Goal: Information Seeking & Learning: Learn about a topic

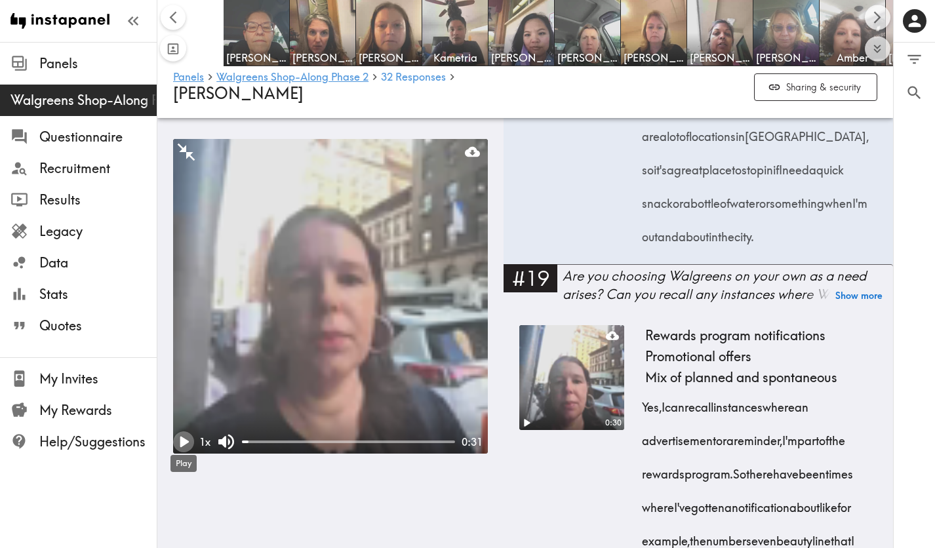
scroll to position [0, 440]
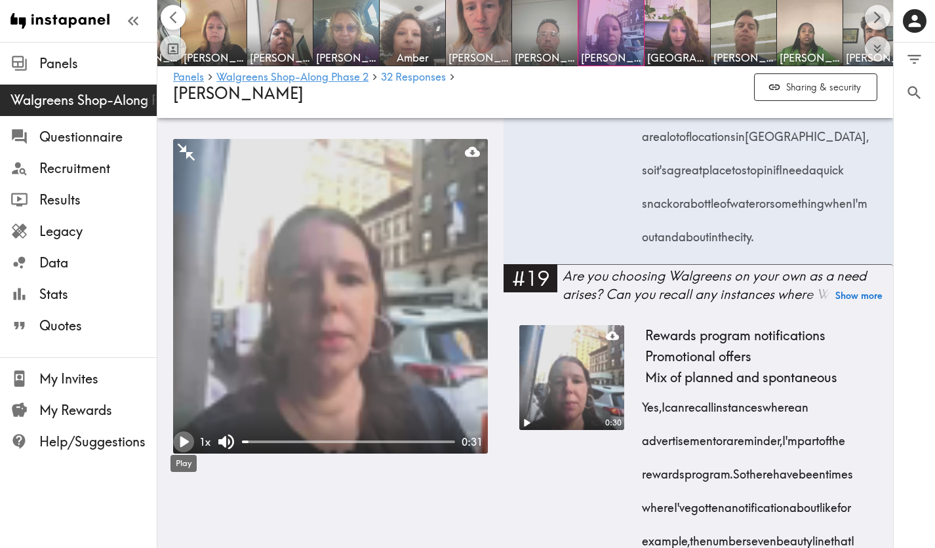
click at [174, 28] on button "Scroll left" at bounding box center [174, 18] width 26 height 26
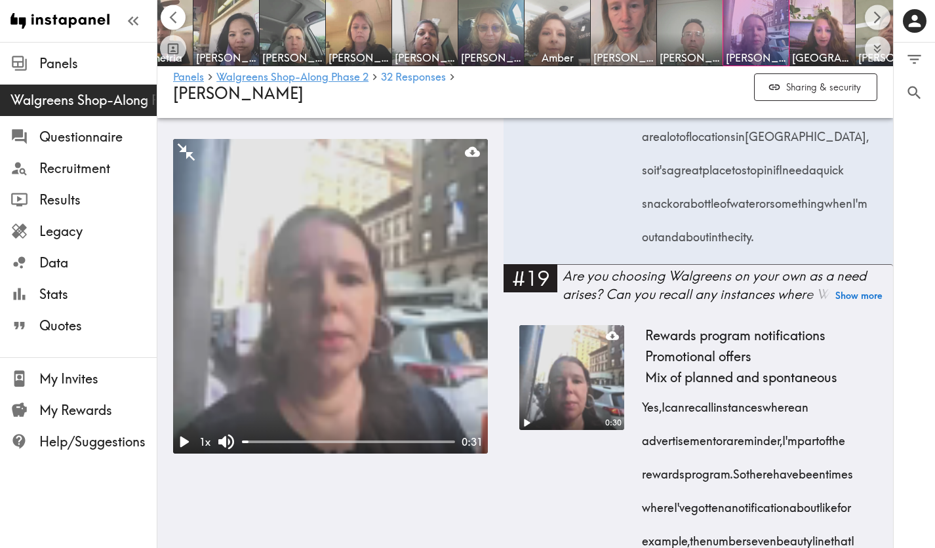
scroll to position [0, 18]
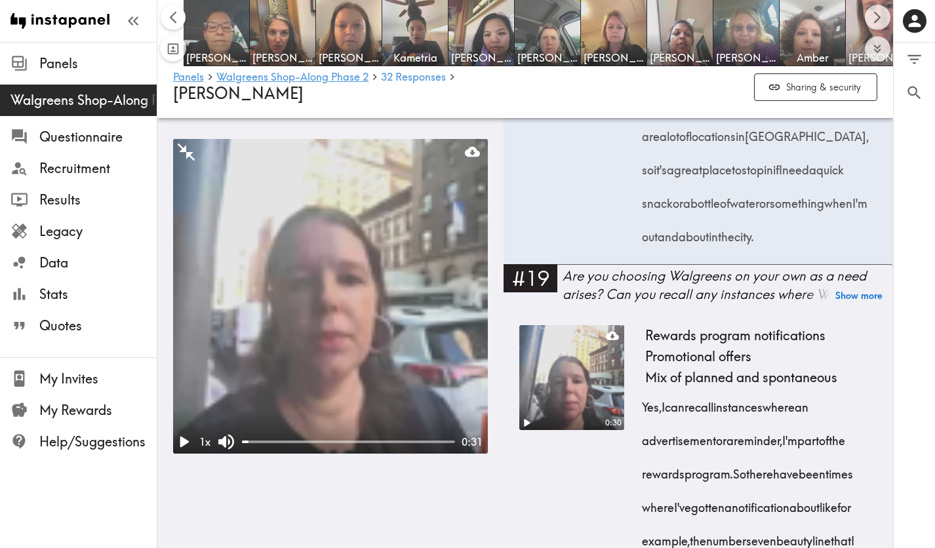
click at [175, 25] on button "Scroll left" at bounding box center [174, 18] width 26 height 26
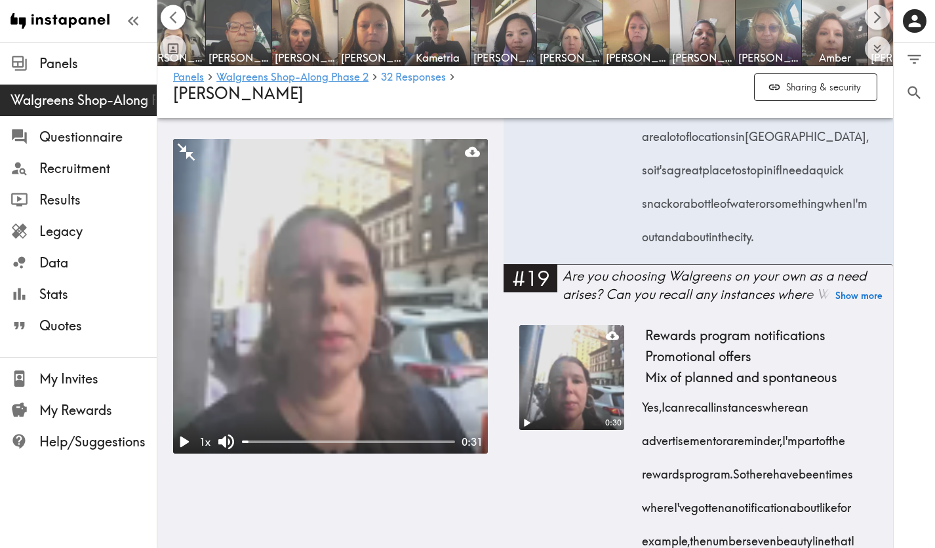
scroll to position [0, 0]
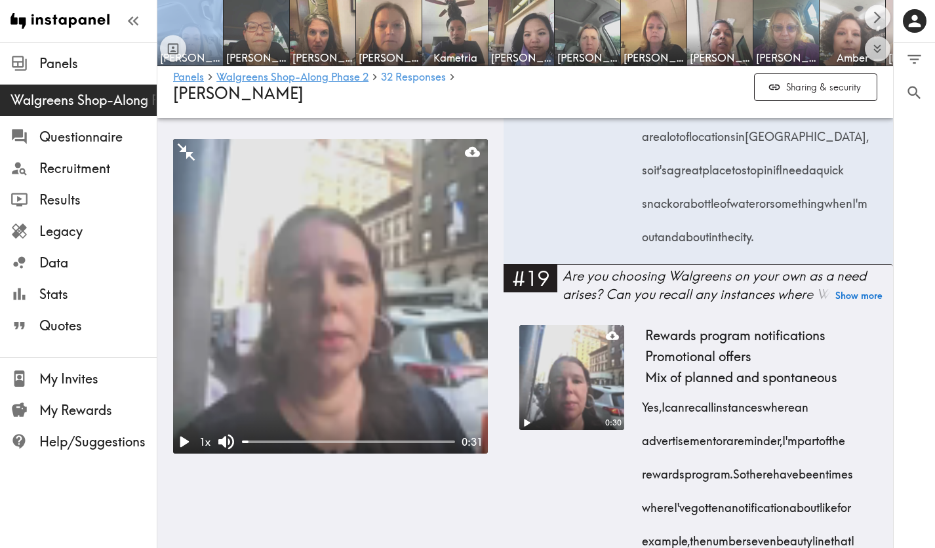
click at [175, 25] on div at bounding box center [173, 33] width 26 height 57
click at [880, 20] on icon "Scroll right" at bounding box center [877, 17] width 15 height 15
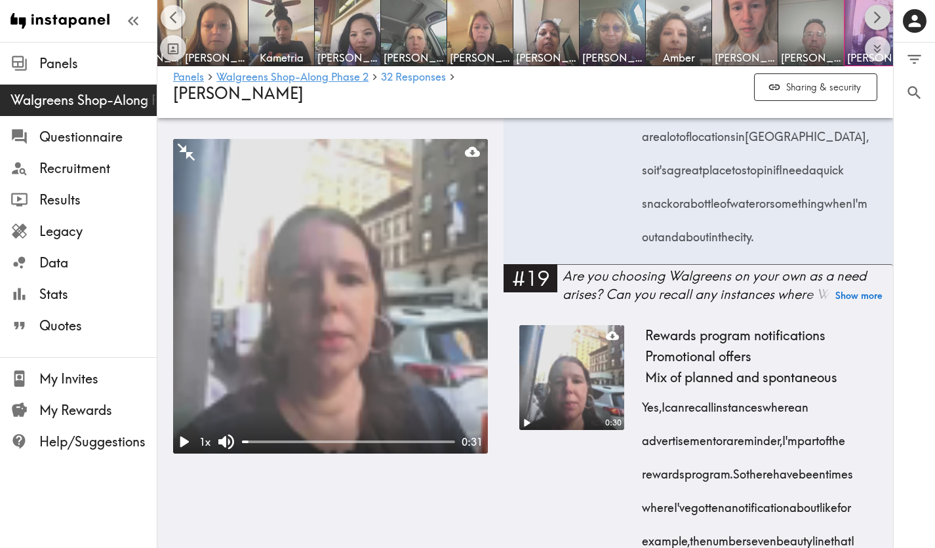
click at [880, 20] on icon "Scroll right" at bounding box center [877, 17] width 15 height 15
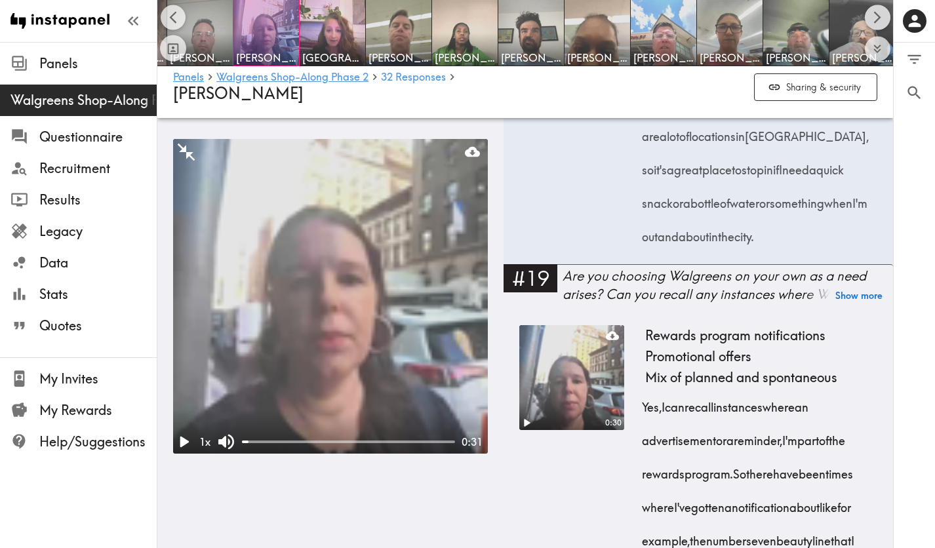
click at [880, 20] on icon "Scroll right" at bounding box center [877, 17] width 15 height 15
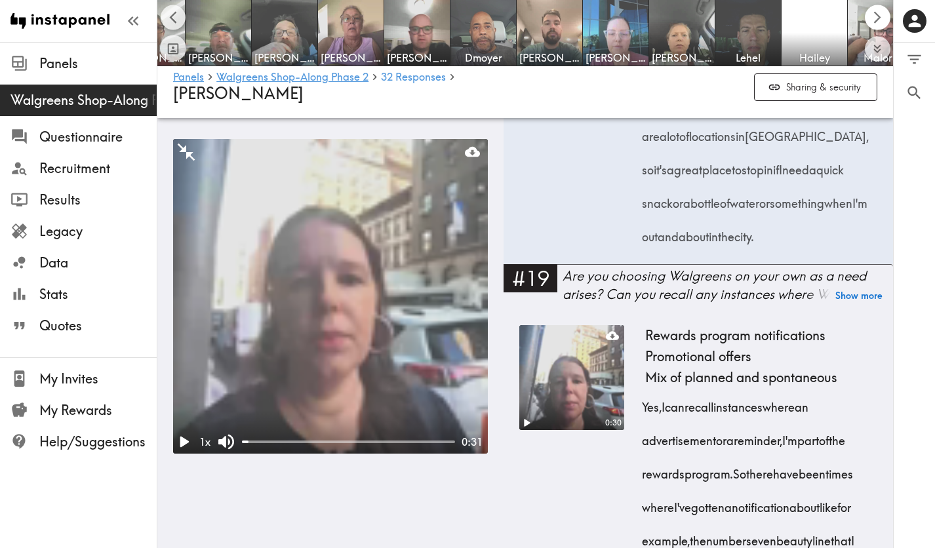
scroll to position [0, 1384]
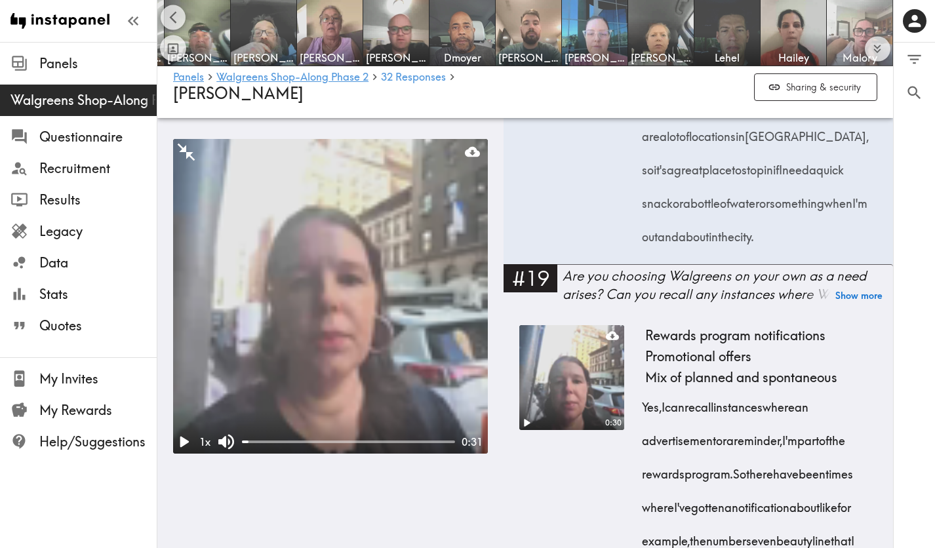
click at [880, 20] on img at bounding box center [860, 33] width 66 height 66
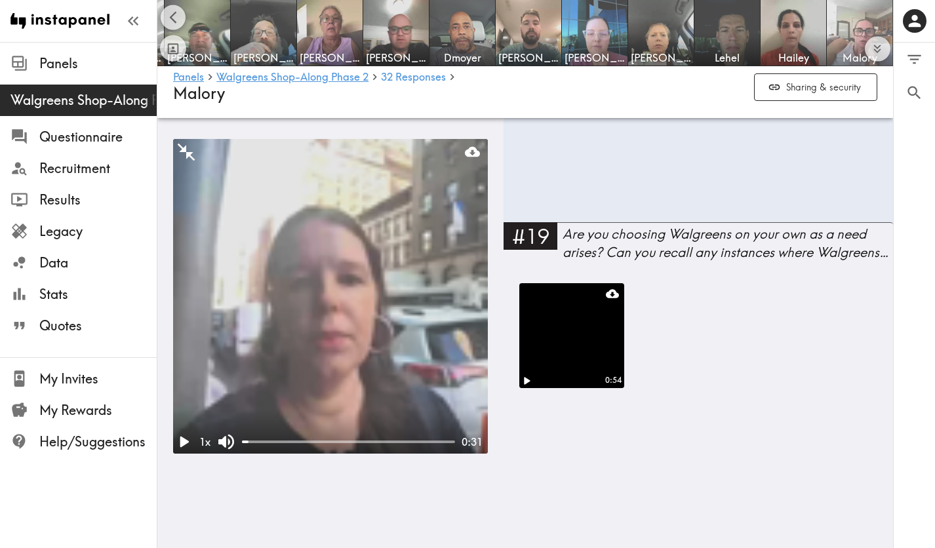
scroll to position [2390, 0]
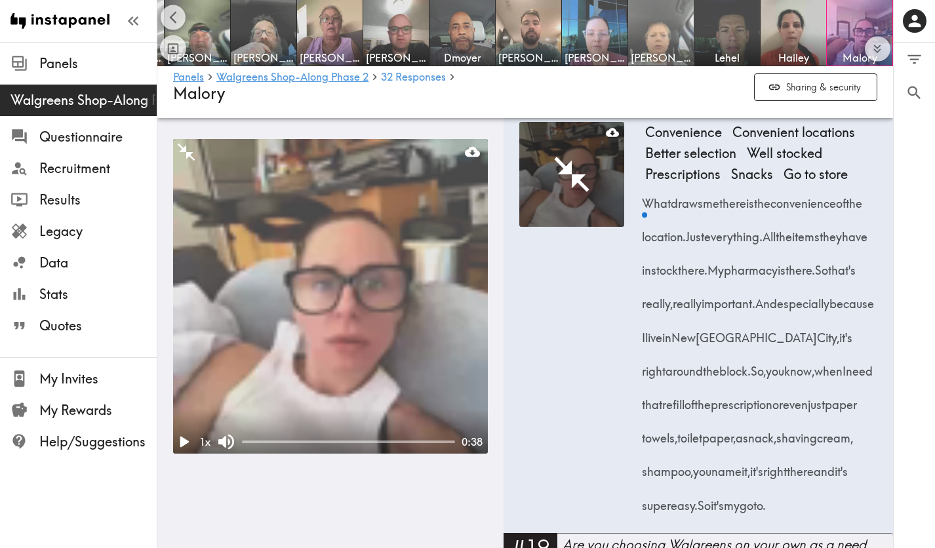
click at [676, 39] on img at bounding box center [661, 33] width 69 height 69
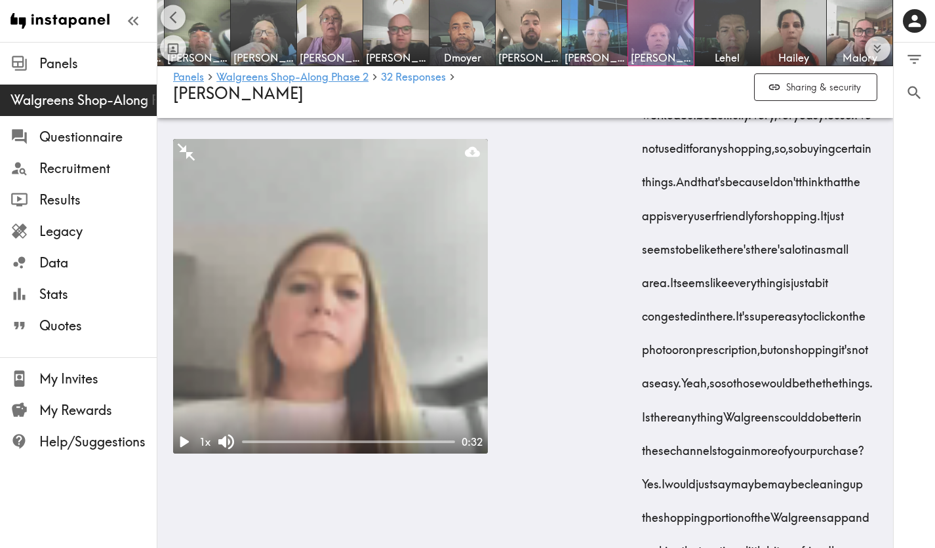
scroll to position [4962, 0]
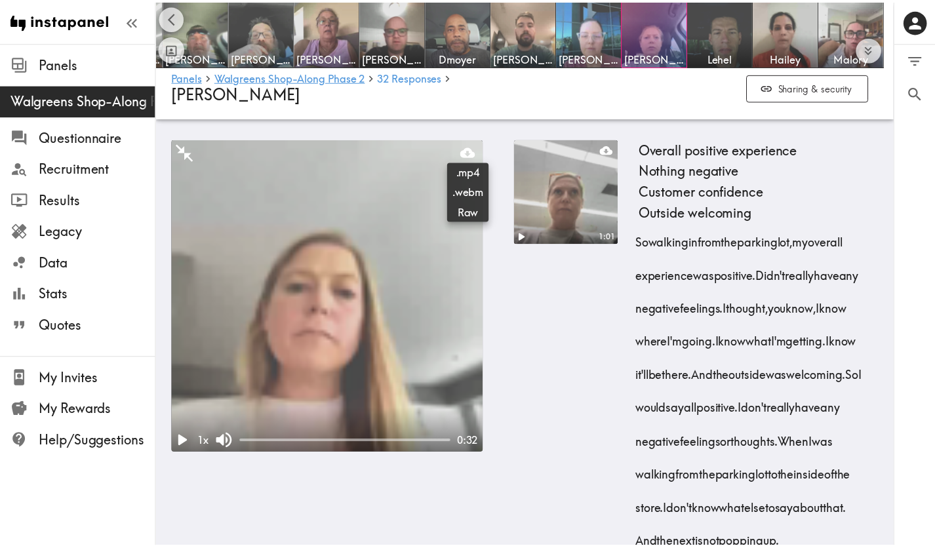
scroll to position [0, 1374]
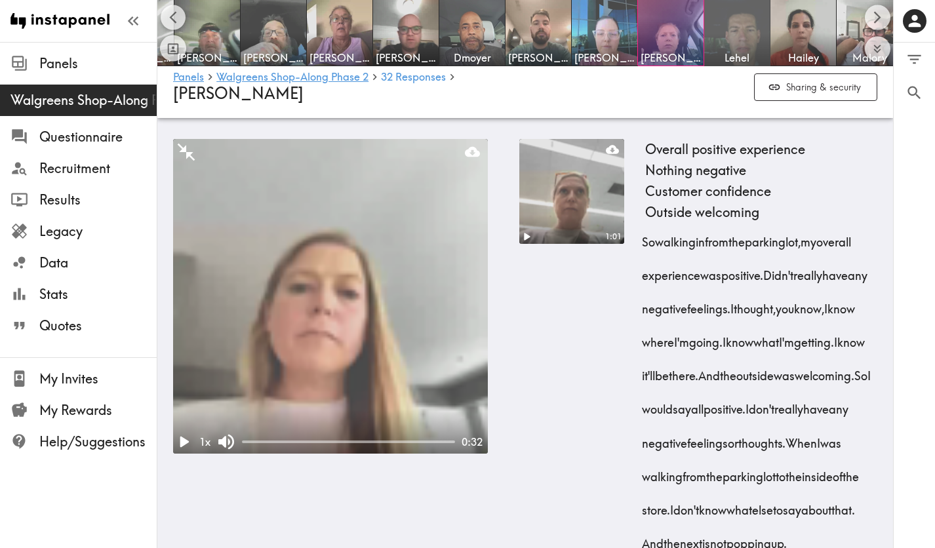
click at [758, 22] on img at bounding box center [737, 33] width 69 height 69
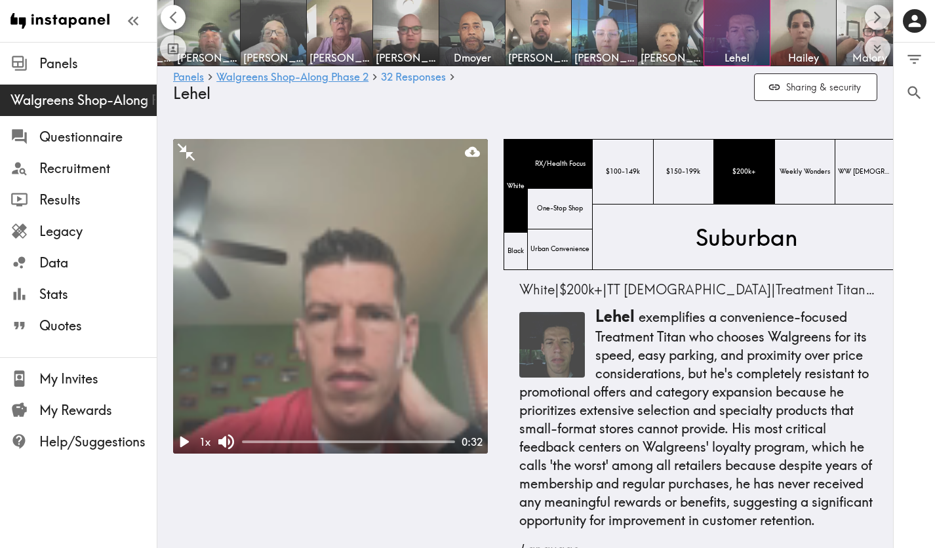
click at [166, 16] on icon "Scroll left" at bounding box center [173, 17] width 15 height 15
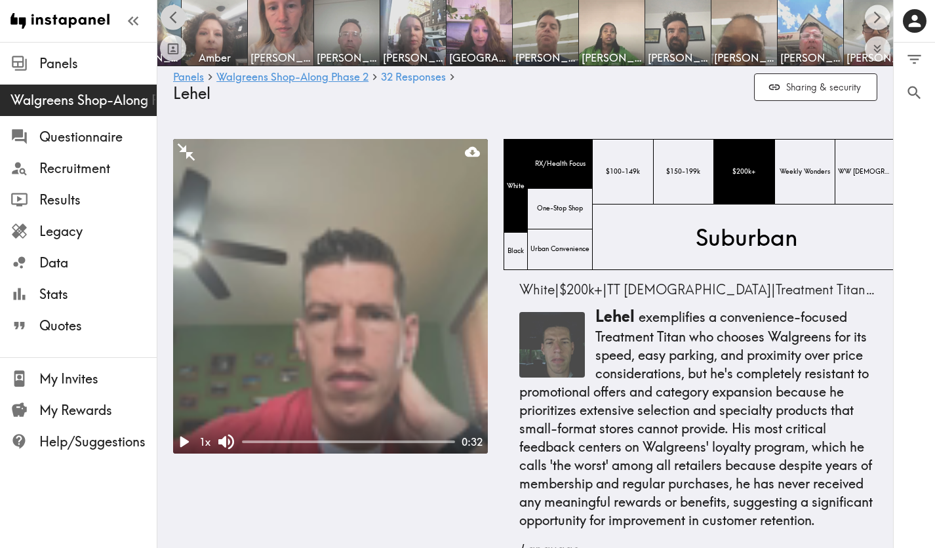
click at [169, 16] on icon "Scroll left" at bounding box center [173, 17] width 15 height 15
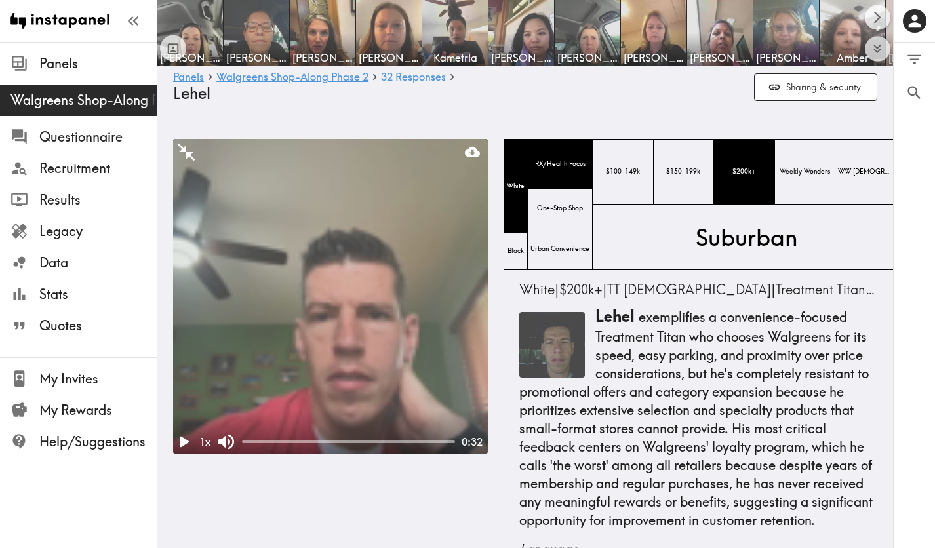
click at [169, 16] on div at bounding box center [173, 33] width 26 height 57
click at [876, 20] on icon "Scroll right" at bounding box center [877, 17] width 15 height 15
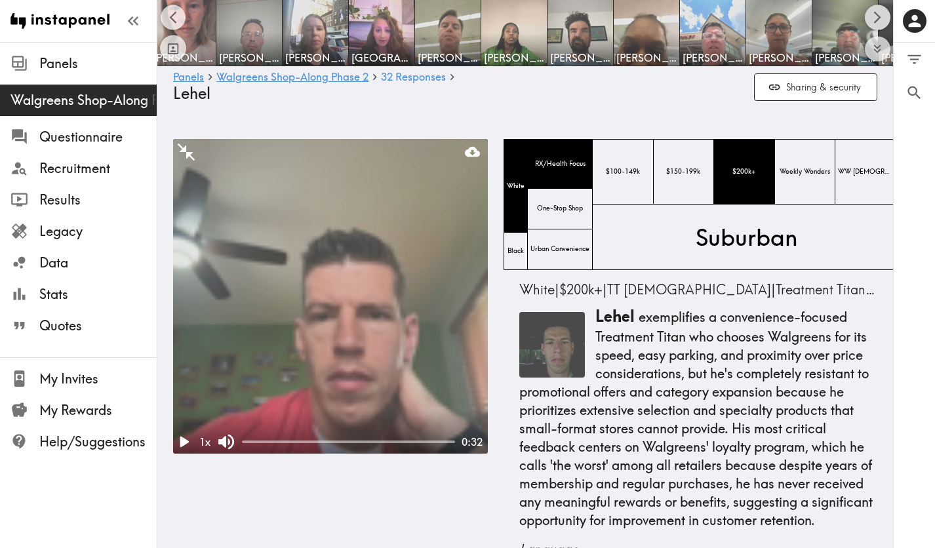
click at [874, 20] on icon "Scroll right" at bounding box center [877, 17] width 15 height 15
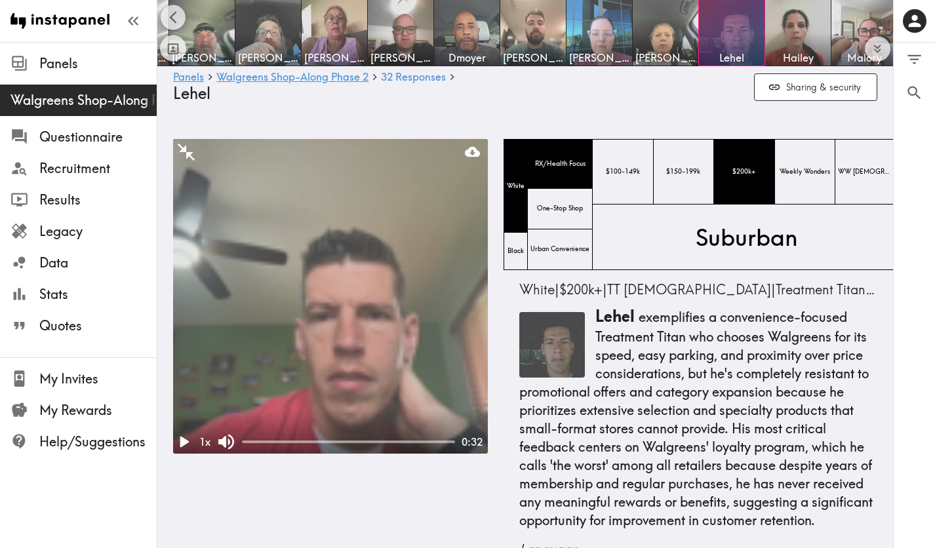
scroll to position [0, 1384]
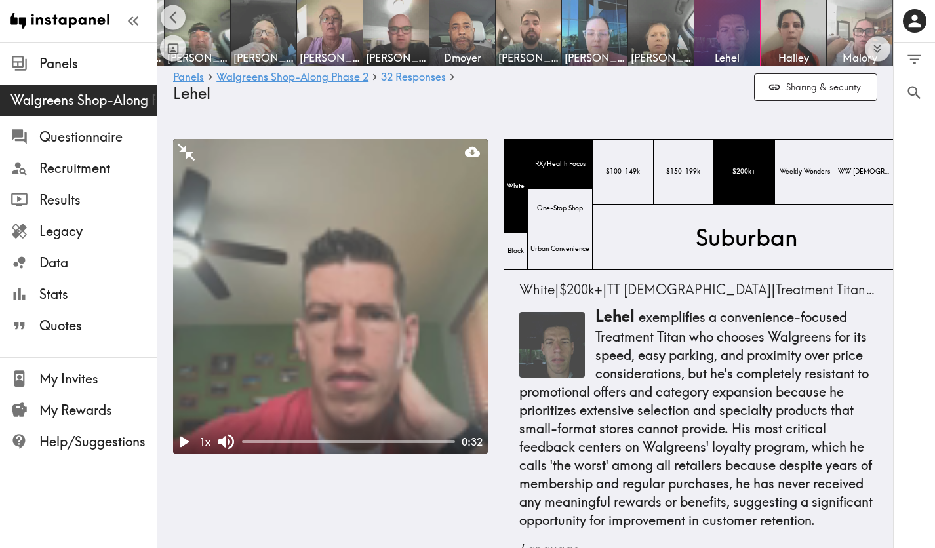
click at [874, 20] on img at bounding box center [860, 33] width 66 height 66
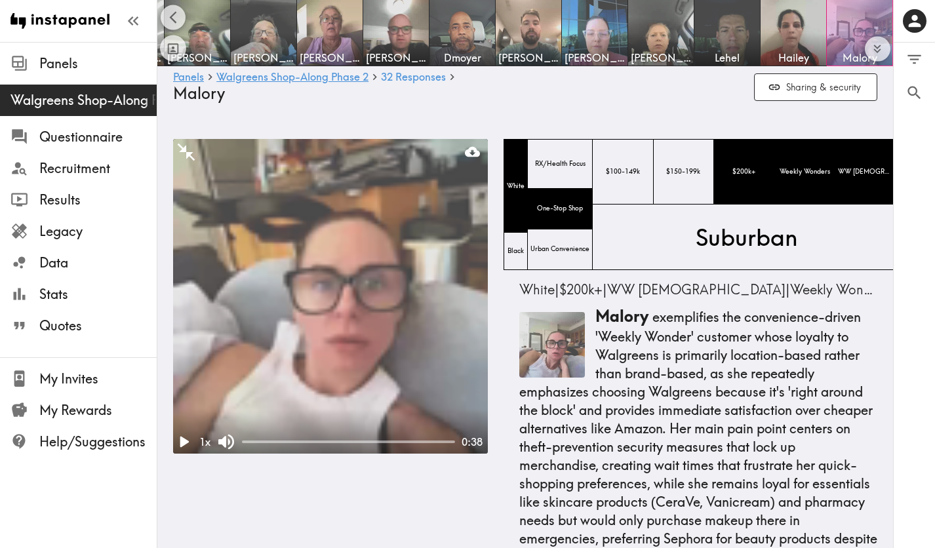
scroll to position [2390, 0]
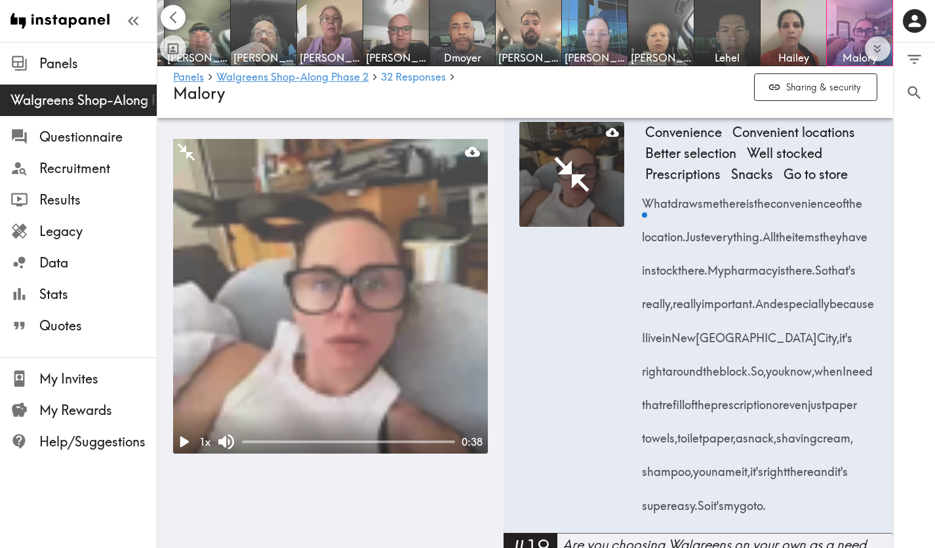
click at [175, 19] on icon "Scroll left" at bounding box center [173, 17] width 15 height 15
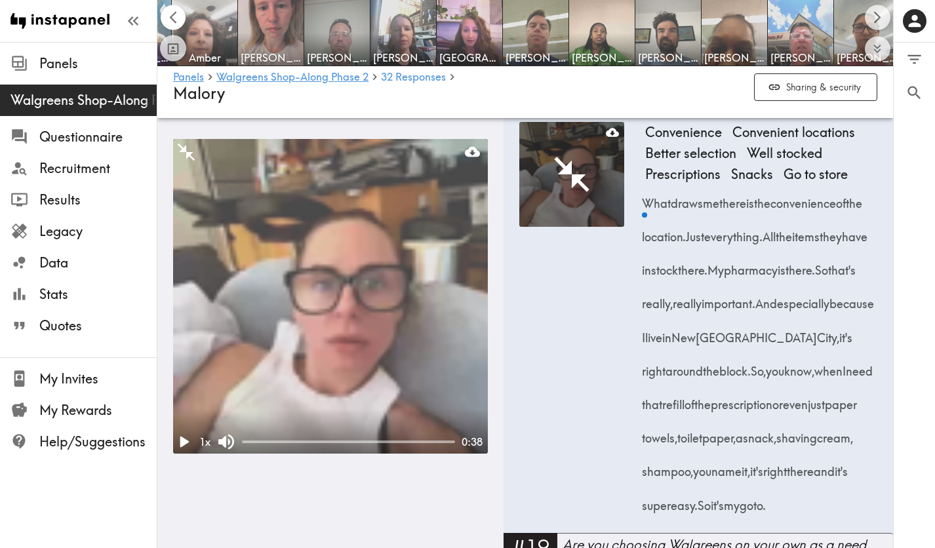
click at [175, 19] on icon "Scroll left" at bounding box center [173, 17] width 15 height 15
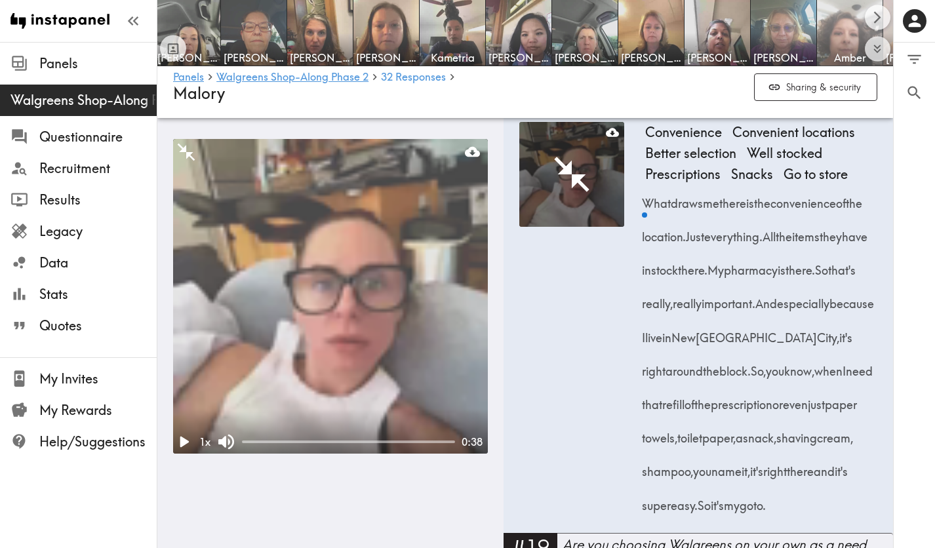
scroll to position [0, 0]
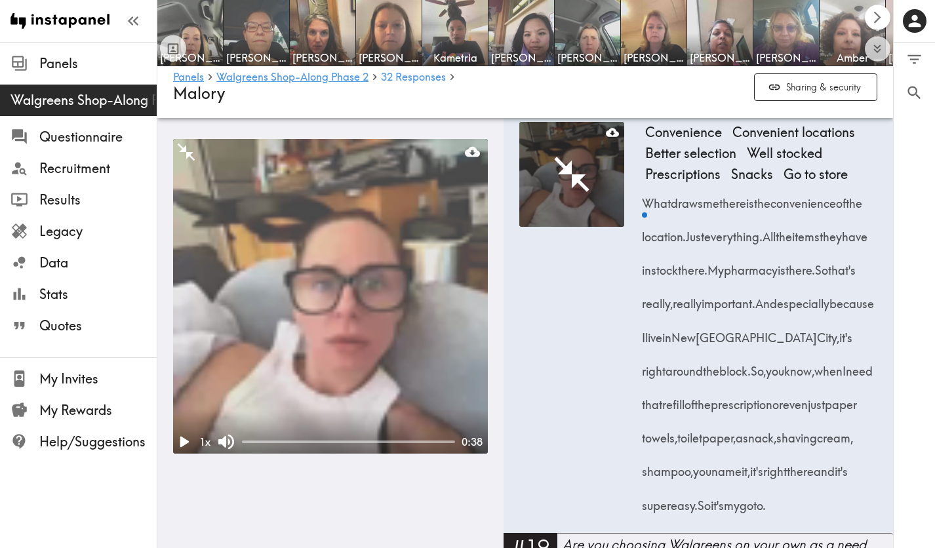
click at [884, 24] on icon "Scroll right" at bounding box center [877, 17] width 15 height 15
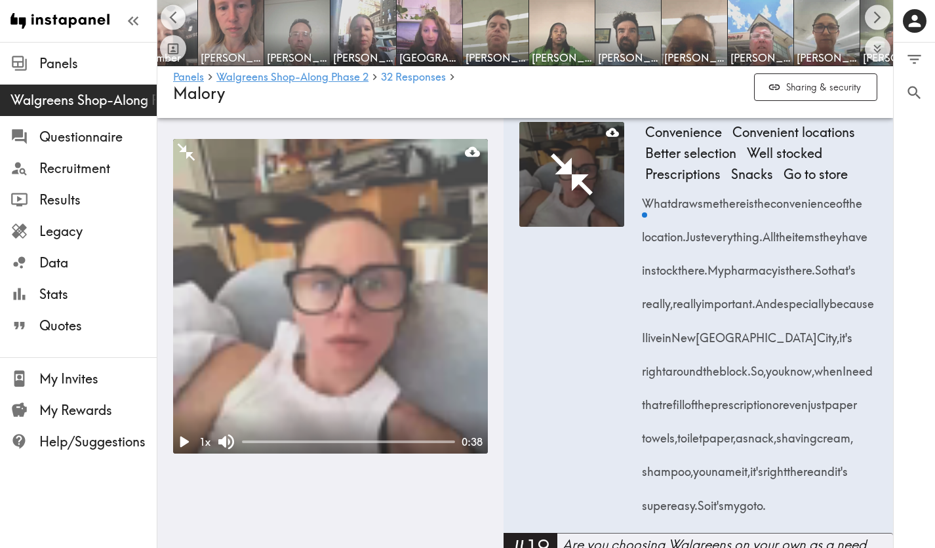
scroll to position [0, 736]
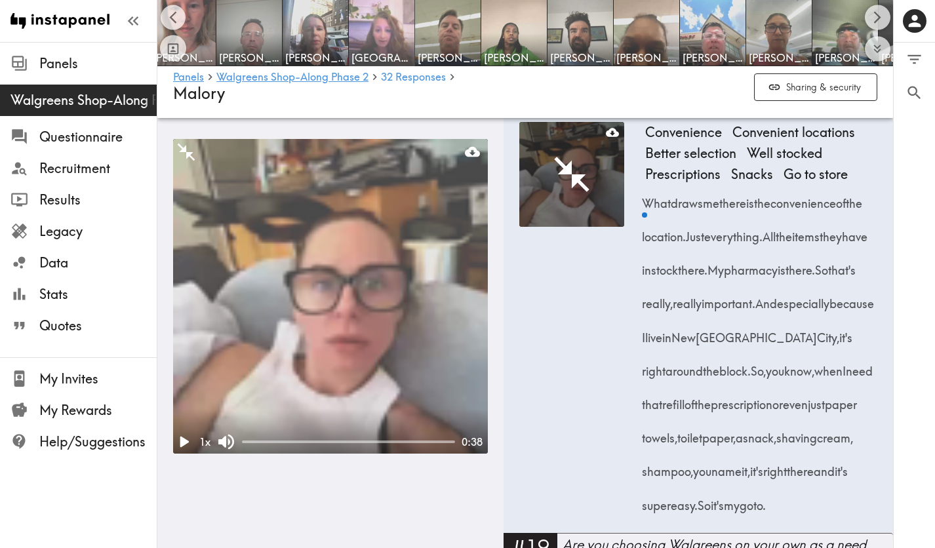
click at [375, 26] on img at bounding box center [382, 33] width 69 height 69
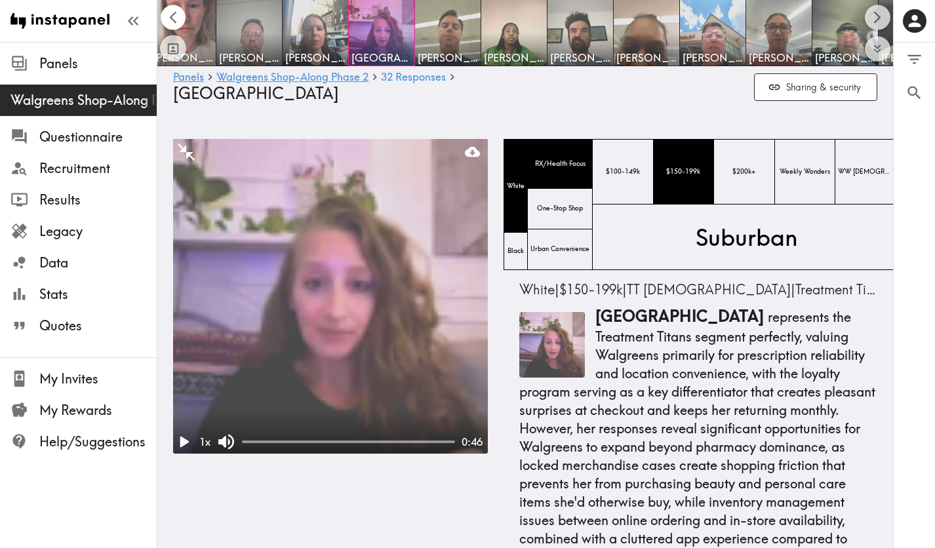
click at [180, 20] on button "Scroll left" at bounding box center [174, 18] width 26 height 26
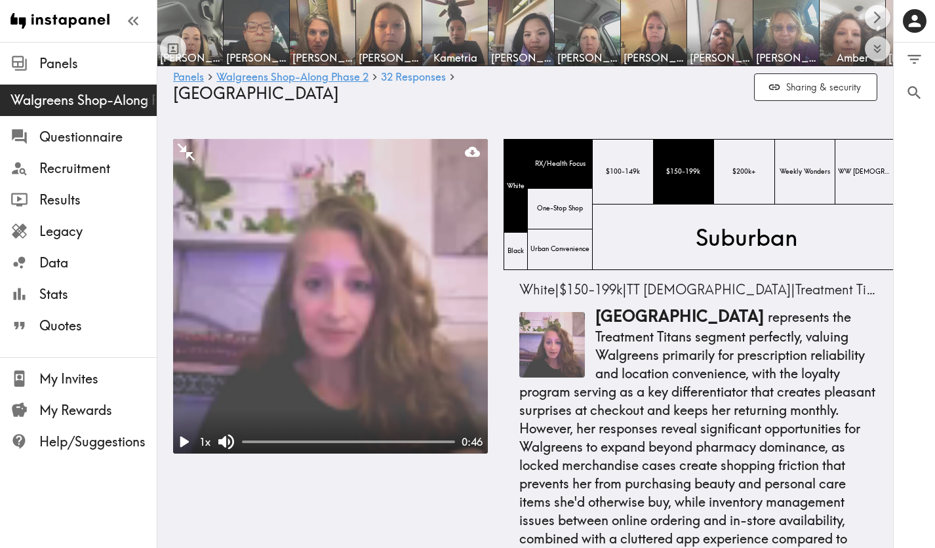
click at [180, 20] on div at bounding box center [173, 33] width 26 height 57
click at [884, 21] on icon "Scroll right" at bounding box center [877, 17] width 15 height 15
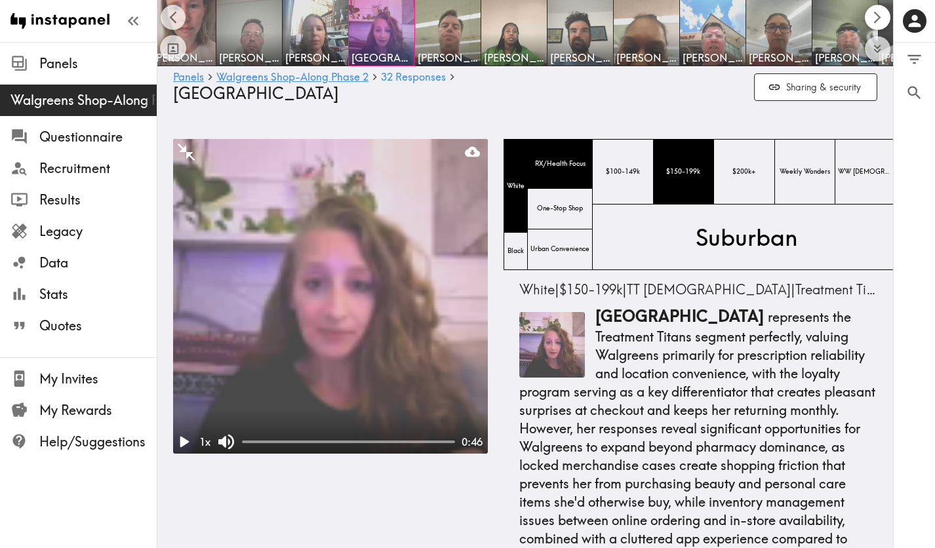
click at [884, 21] on icon "Scroll right" at bounding box center [877, 17] width 15 height 15
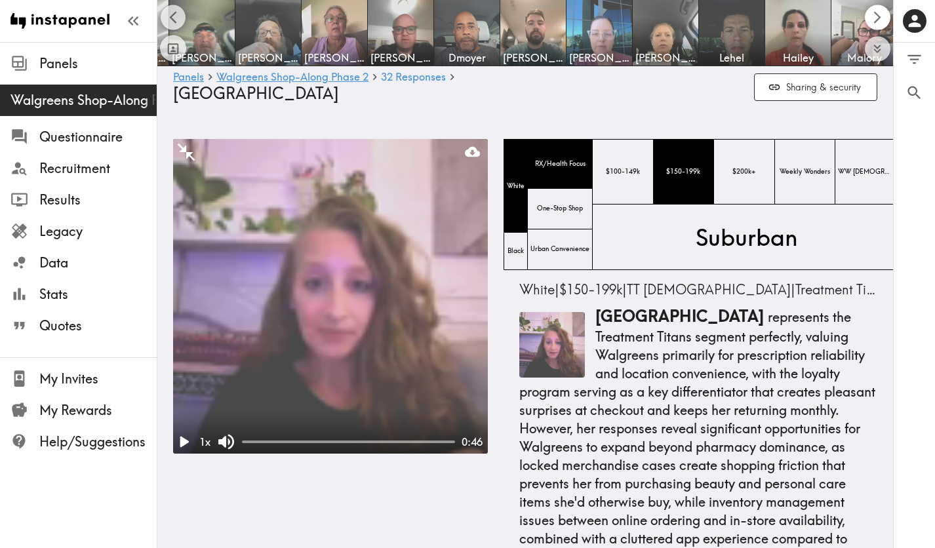
scroll to position [0, 1384]
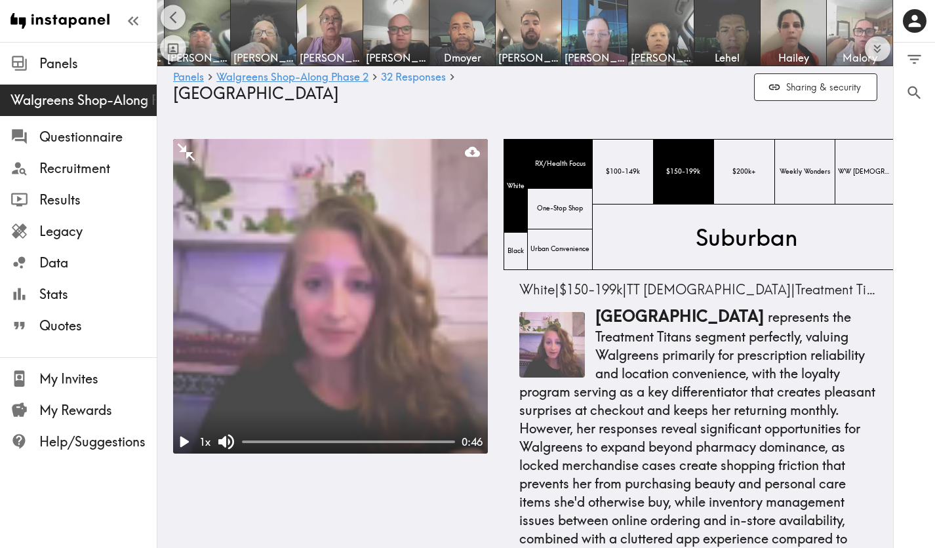
click at [884, 21] on img at bounding box center [860, 33] width 66 height 66
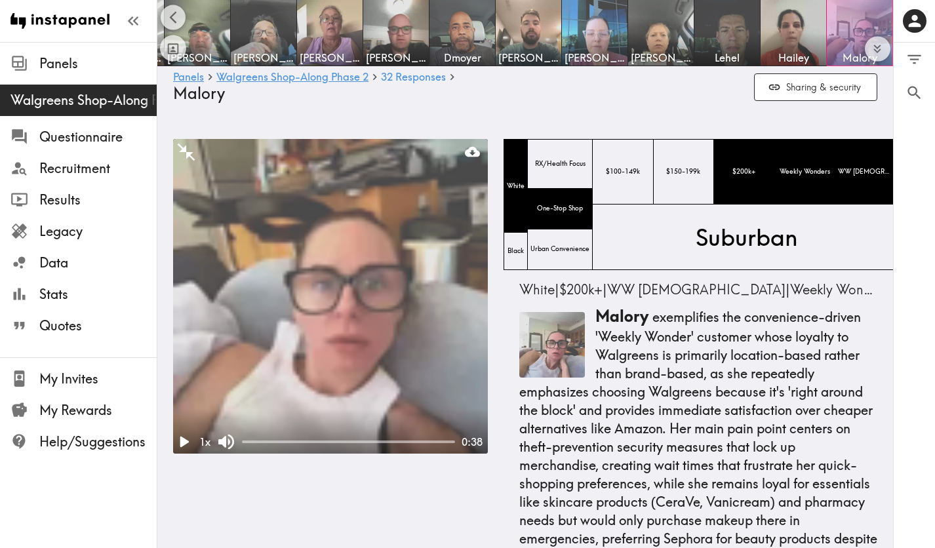
scroll to position [2390, 0]
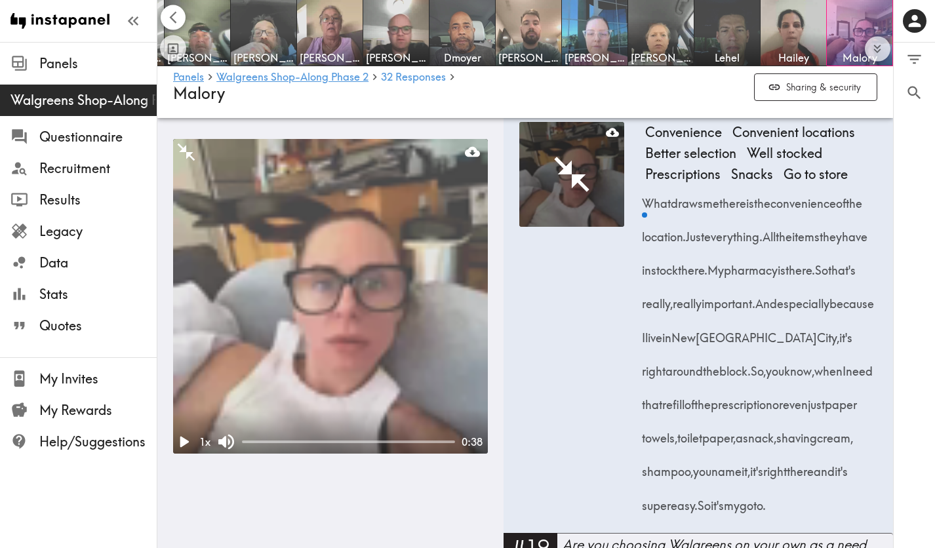
click at [172, 14] on icon "Scroll left" at bounding box center [172, 17] width 7 height 12
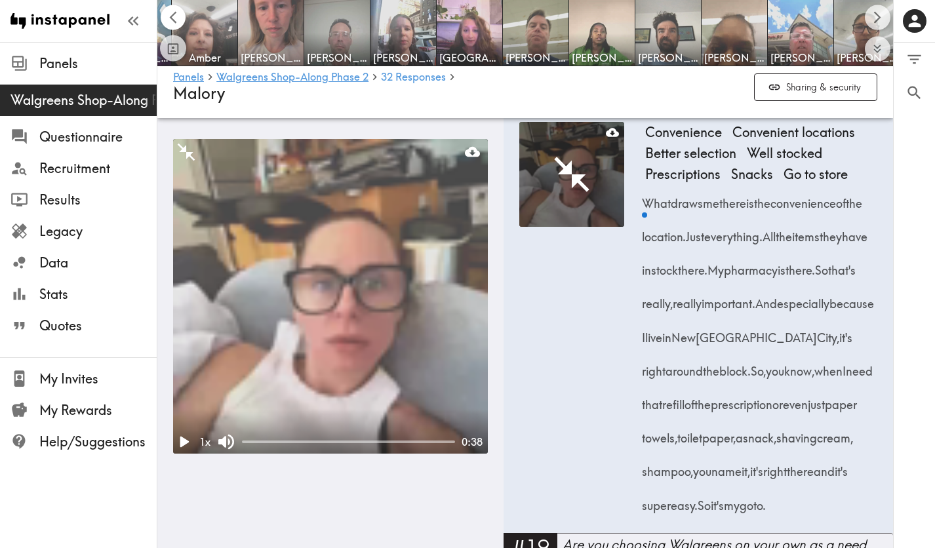
click at [172, 14] on icon "Scroll left" at bounding box center [172, 17] width 7 height 12
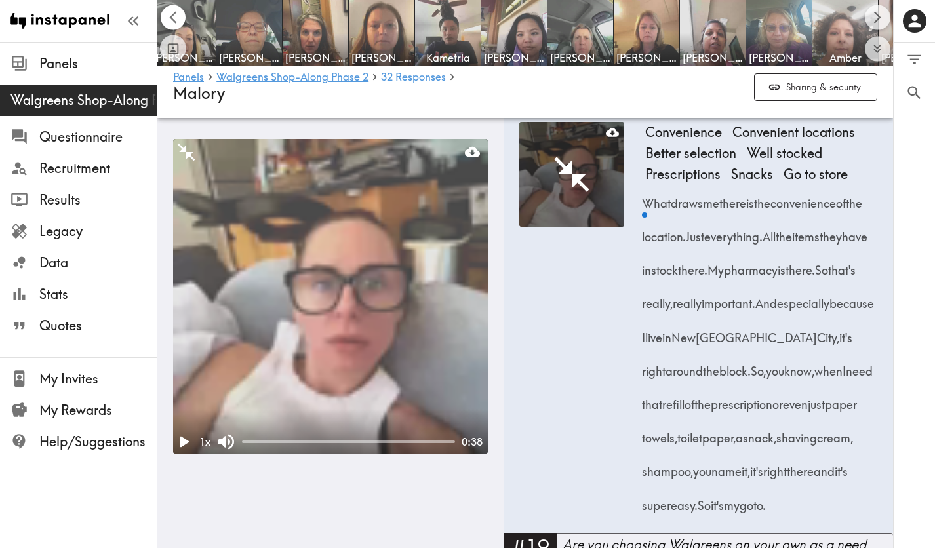
scroll to position [0, 0]
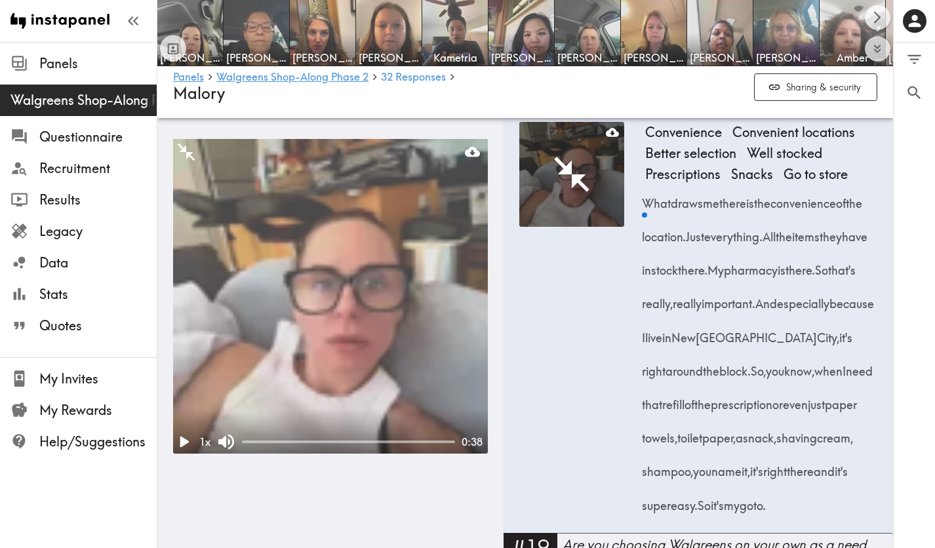
click at [172, 14] on div at bounding box center [173, 33] width 26 height 57
click at [873, 19] on icon "Scroll right" at bounding box center [877, 17] width 15 height 15
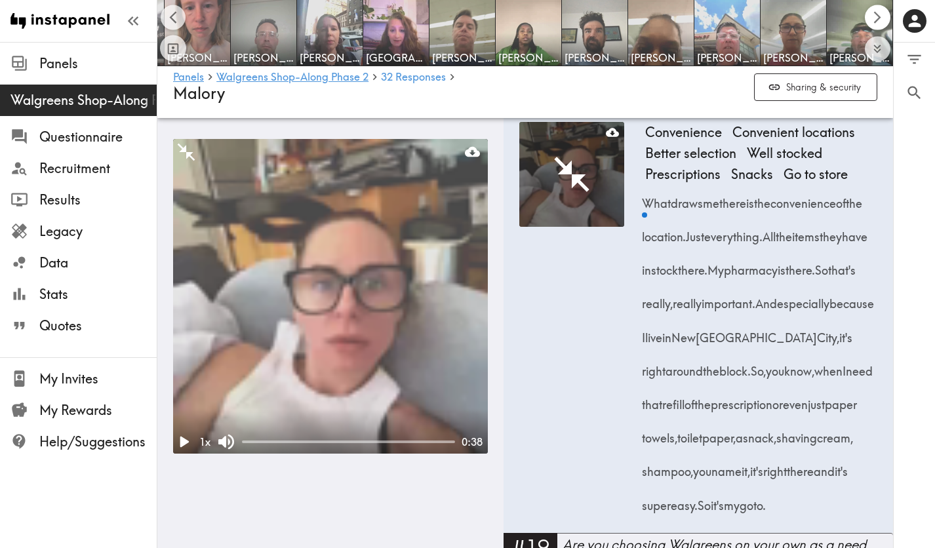
scroll to position [0, 736]
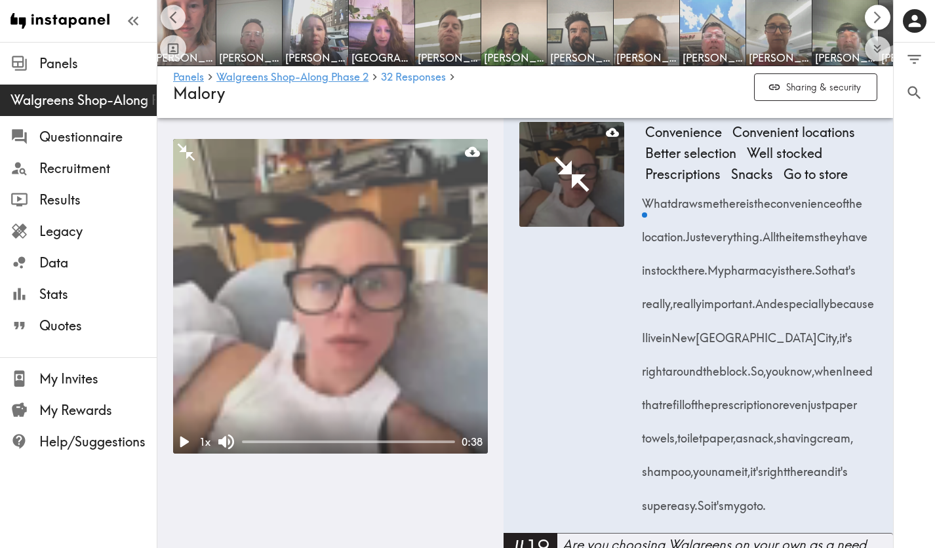
click at [878, 18] on icon "Scroll right" at bounding box center [877, 17] width 15 height 15
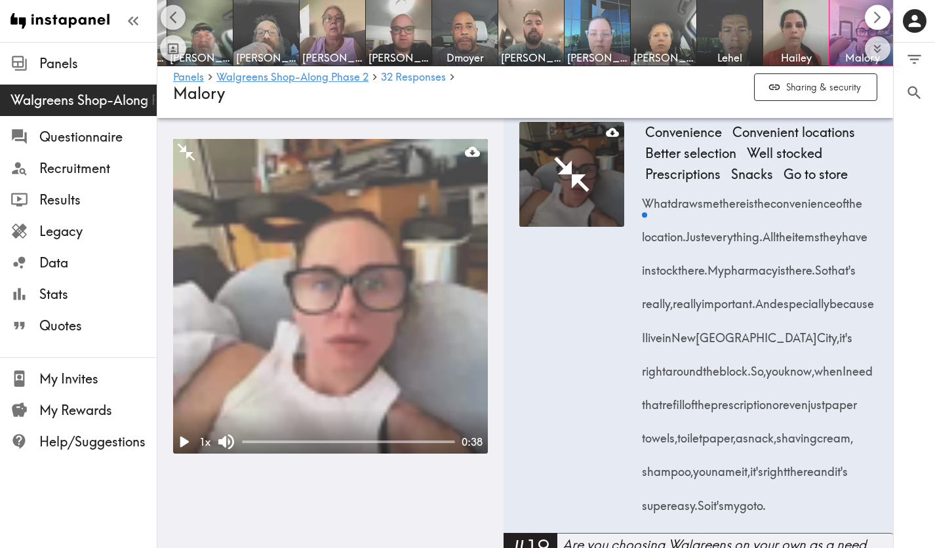
scroll to position [0, 1384]
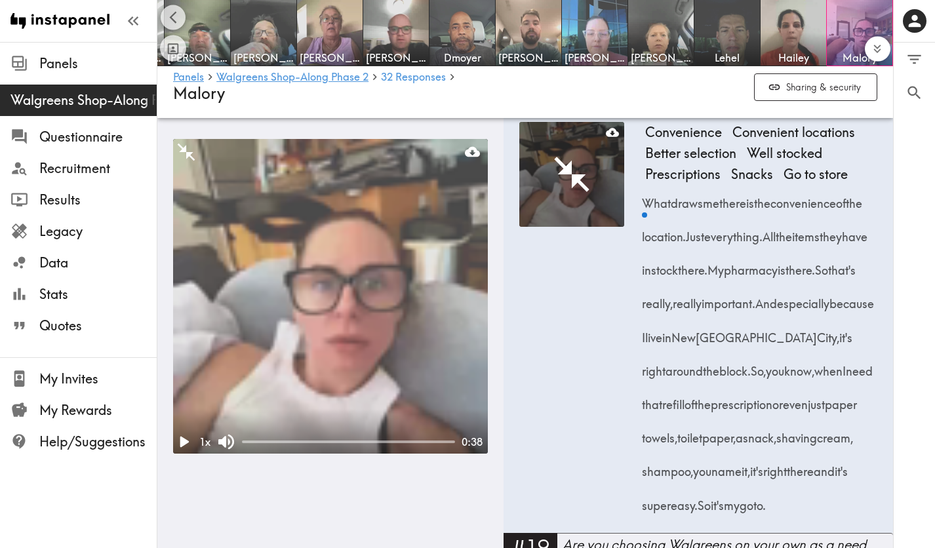
click at [872, 45] on icon "Expand to show all items" at bounding box center [877, 48] width 15 height 15
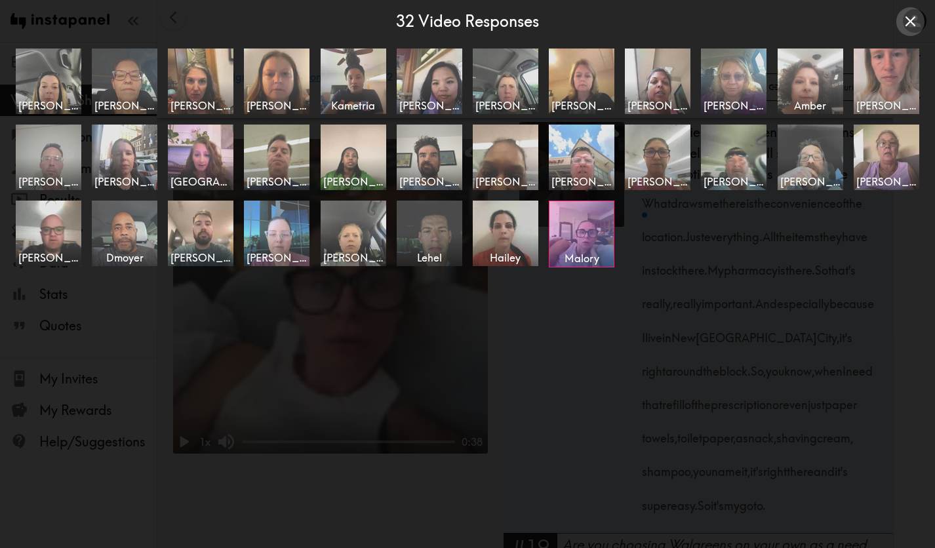
click at [912, 27] on icon "Close expanded view" at bounding box center [911, 21] width 18 height 18
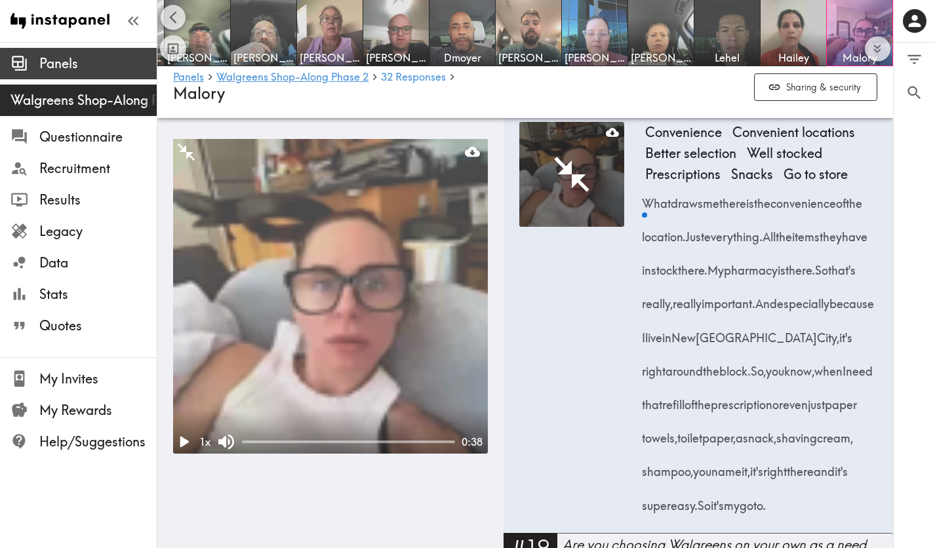
click at [88, 58] on span "Panels" at bounding box center [97, 63] width 117 height 18
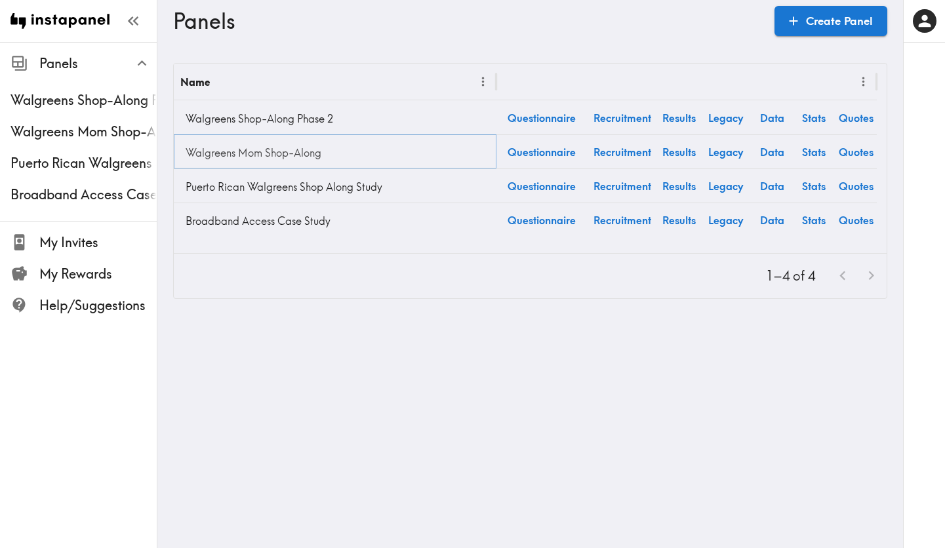
click at [281, 157] on link "Walgreens Mom Shop-Along" at bounding box center [335, 153] width 310 height 26
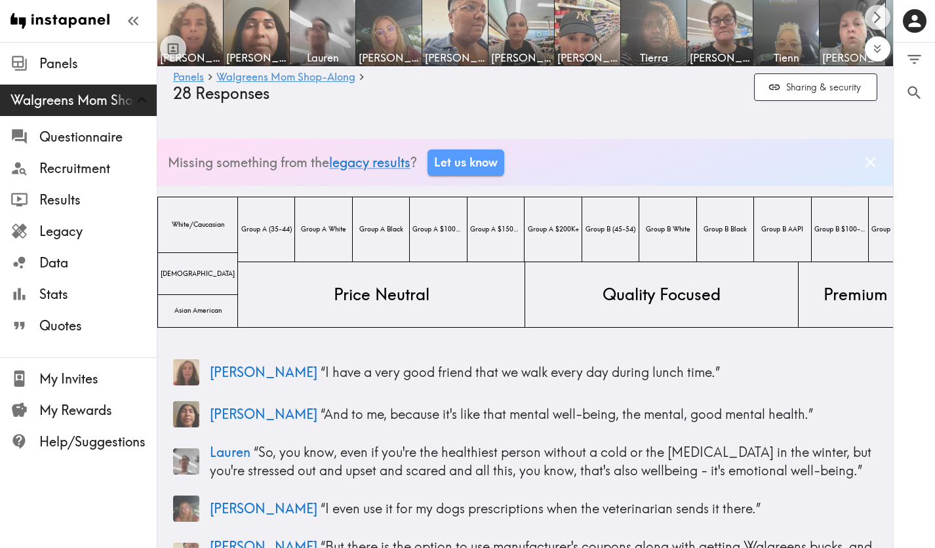
click at [872, 39] on button "Expand to show all items" at bounding box center [878, 49] width 26 height 26
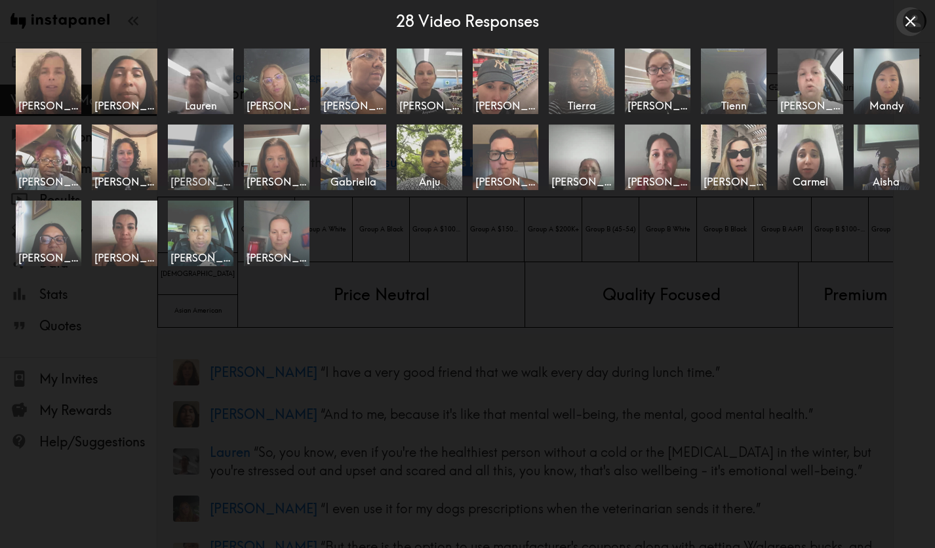
click at [227, 155] on img at bounding box center [201, 157] width 69 height 69
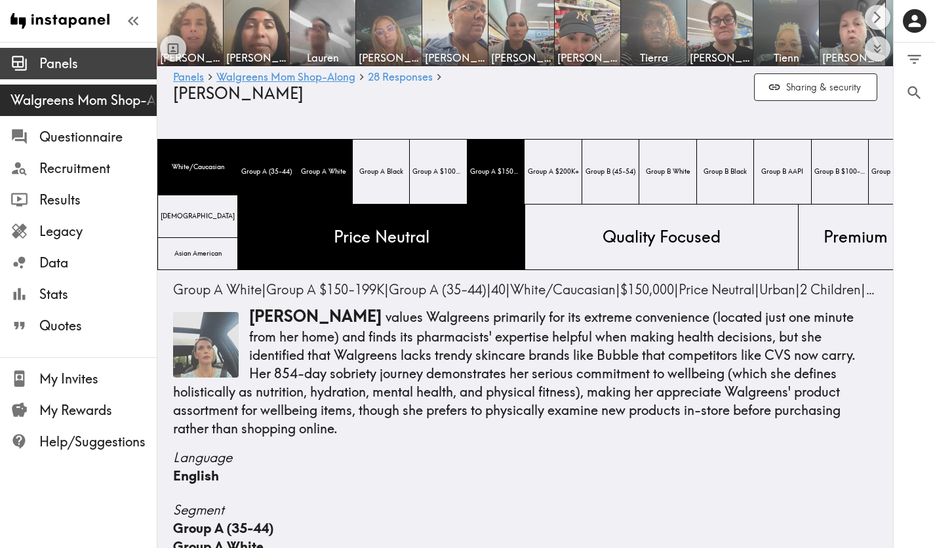
click at [98, 61] on span "Panels" at bounding box center [97, 63] width 117 height 18
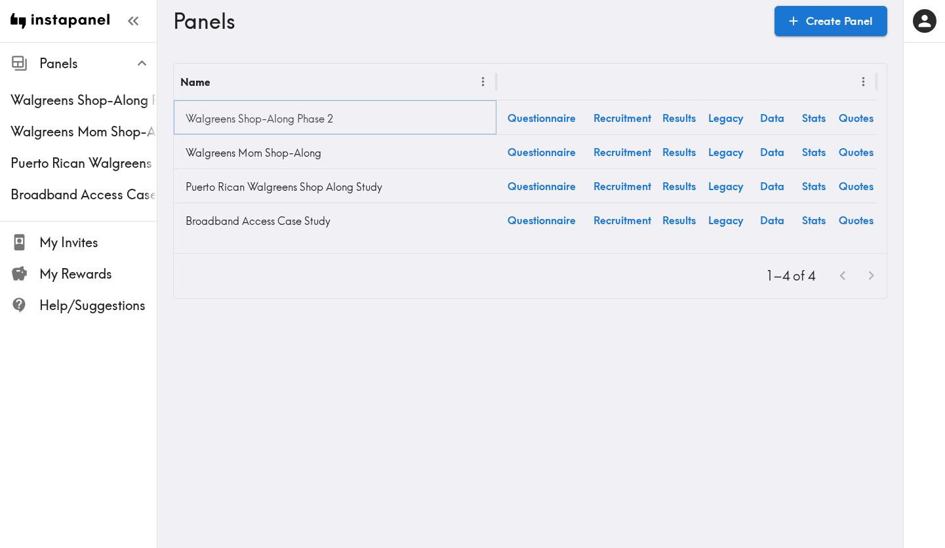
click at [319, 125] on link "Walgreens Shop-Along Phase 2" at bounding box center [335, 119] width 310 height 26
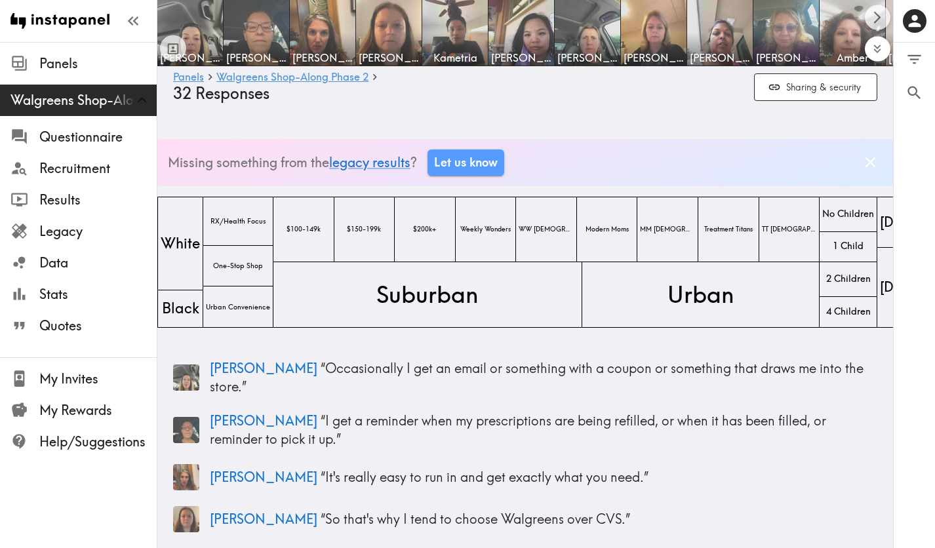
click at [881, 51] on icon "Expand to show all items" at bounding box center [877, 48] width 15 height 15
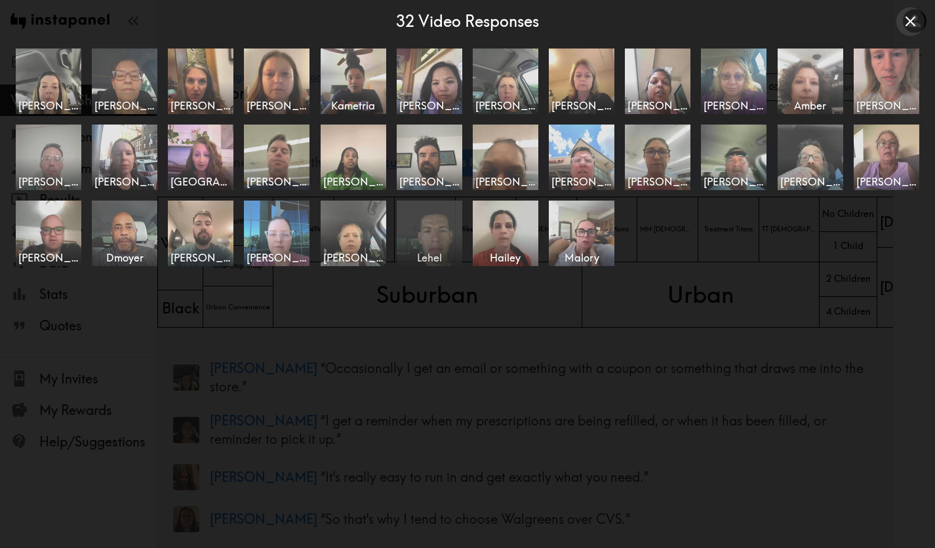
click at [457, 234] on img at bounding box center [429, 233] width 69 height 69
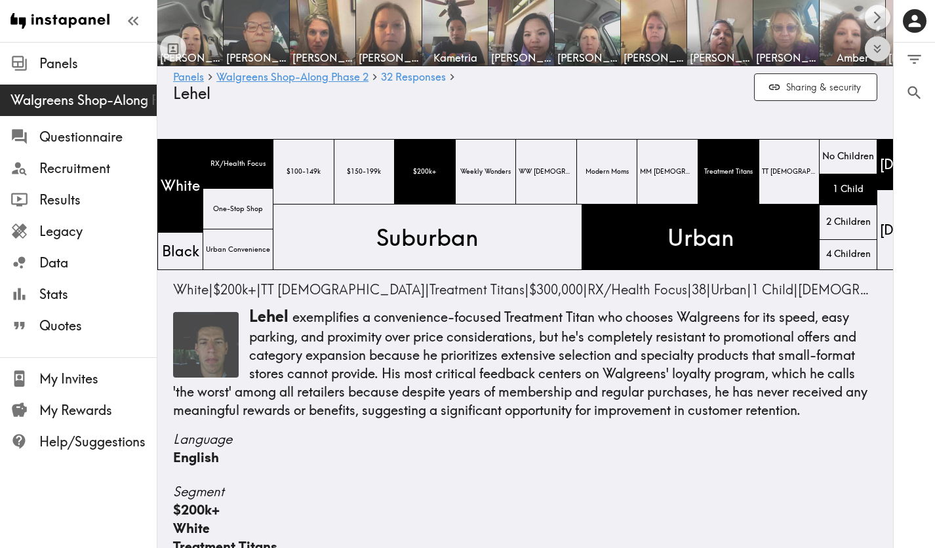
click at [870, 49] on icon "Expand to show all items" at bounding box center [877, 48] width 15 height 15
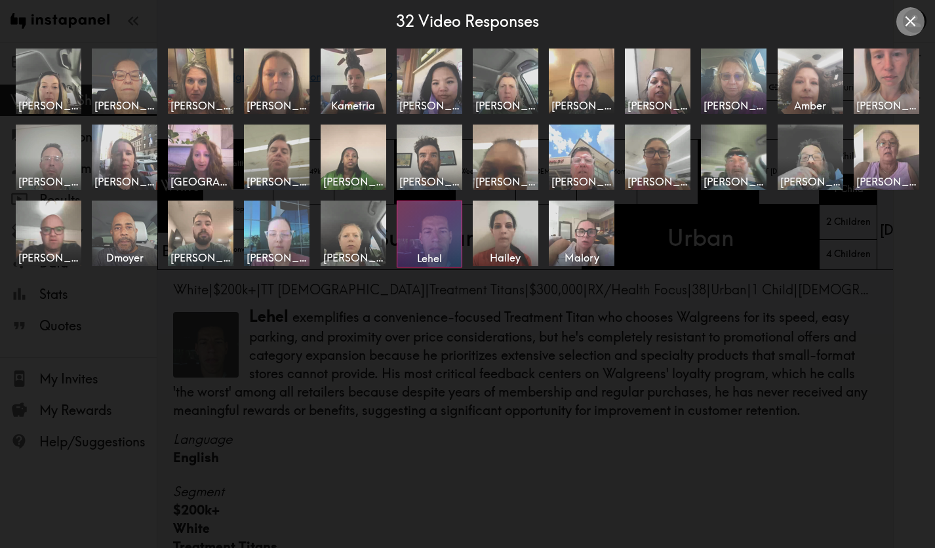
click at [912, 23] on icon "Close expanded view" at bounding box center [910, 21] width 10 height 10
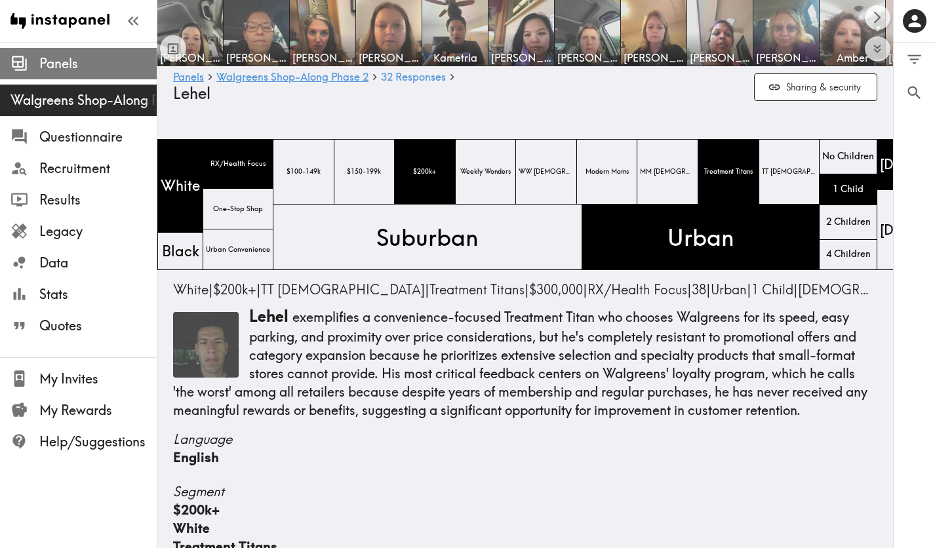
click at [116, 68] on span "Panels" at bounding box center [97, 63] width 117 height 18
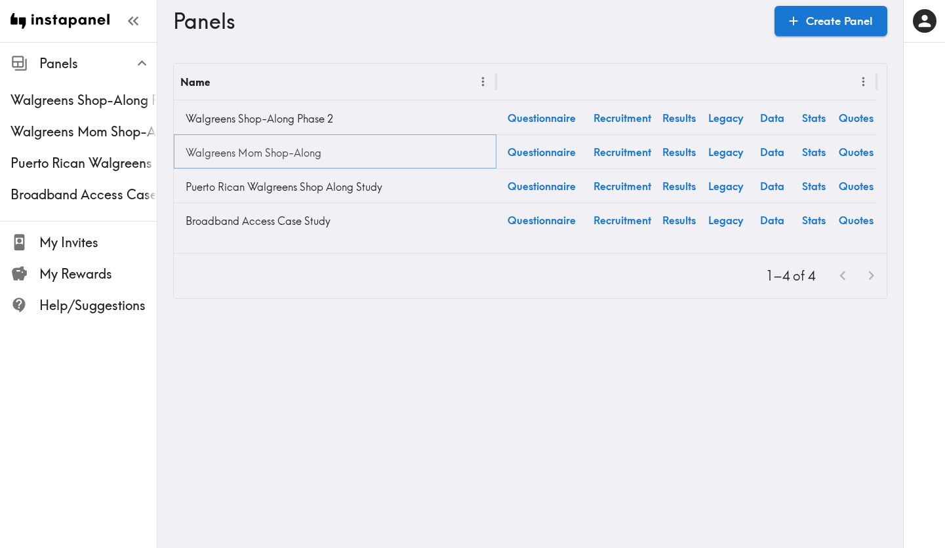
click at [259, 142] on link "Walgreens Mom Shop-Along" at bounding box center [335, 153] width 310 height 26
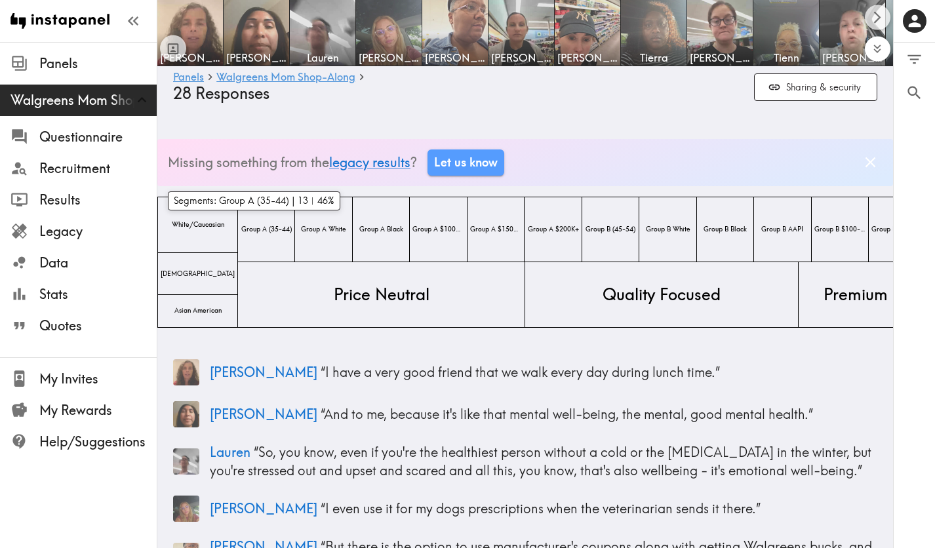
click at [882, 47] on icon "Expand to show all items" at bounding box center [877, 48] width 15 height 15
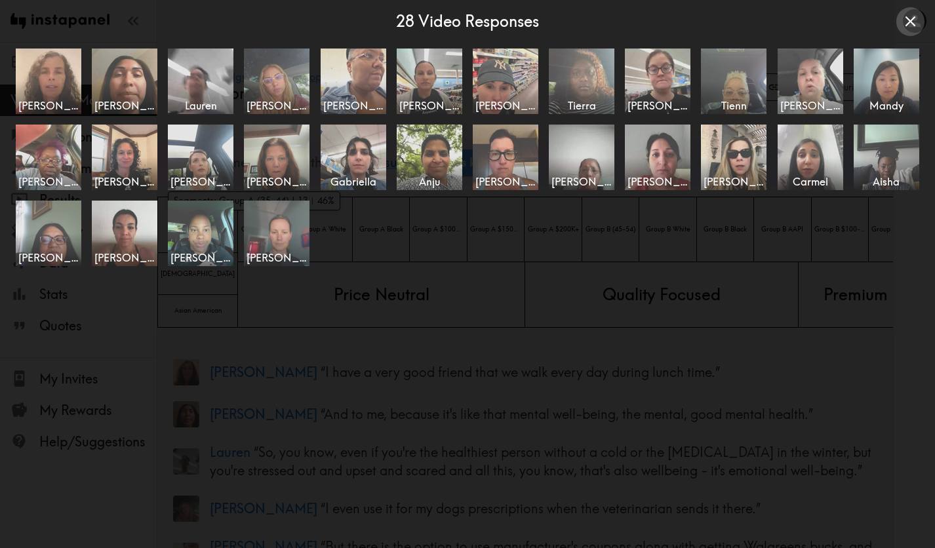
click at [911, 13] on icon "Close expanded view" at bounding box center [911, 21] width 18 height 18
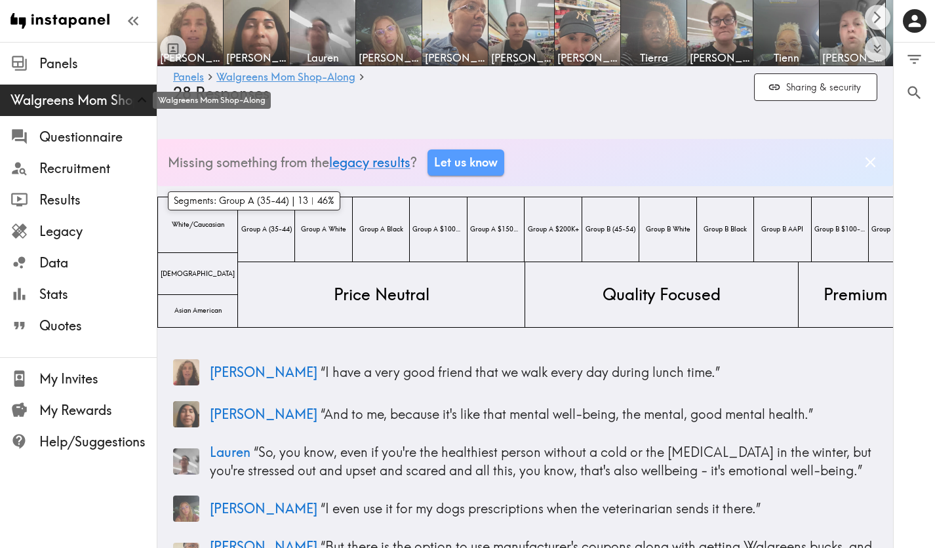
click at [77, 99] on span "Walgreens Mom Shop-Along" at bounding box center [83, 100] width 146 height 18
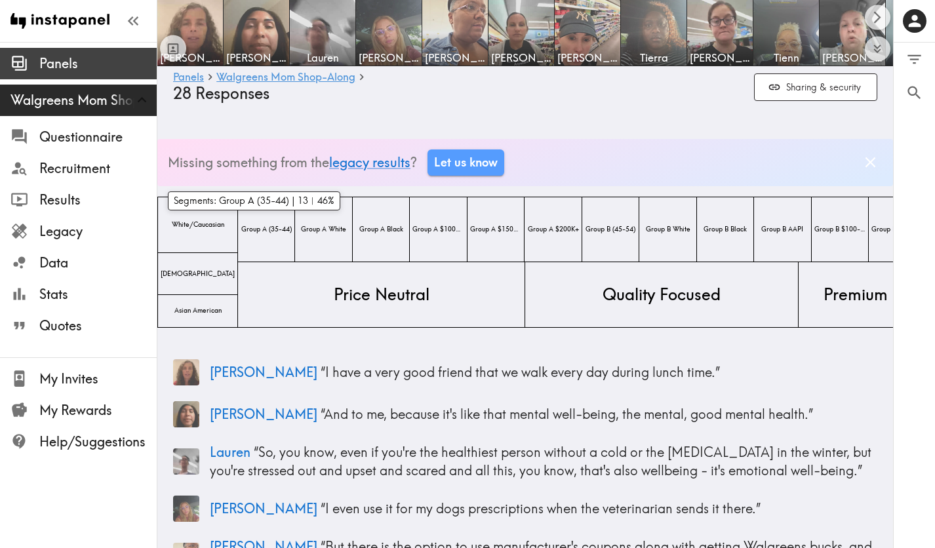
click at [108, 71] on span "Panels" at bounding box center [97, 63] width 117 height 18
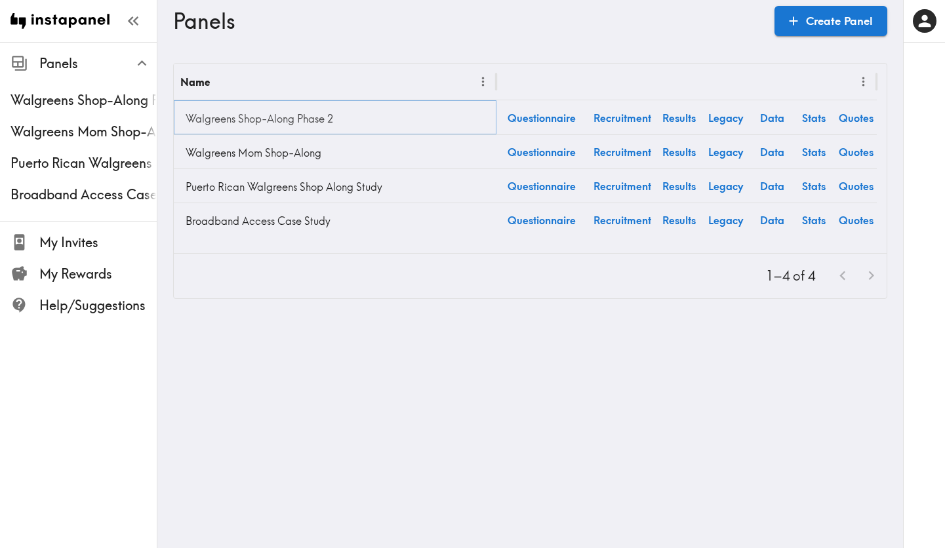
click at [289, 123] on link "Walgreens Shop-Along Phase 2" at bounding box center [335, 119] width 310 height 26
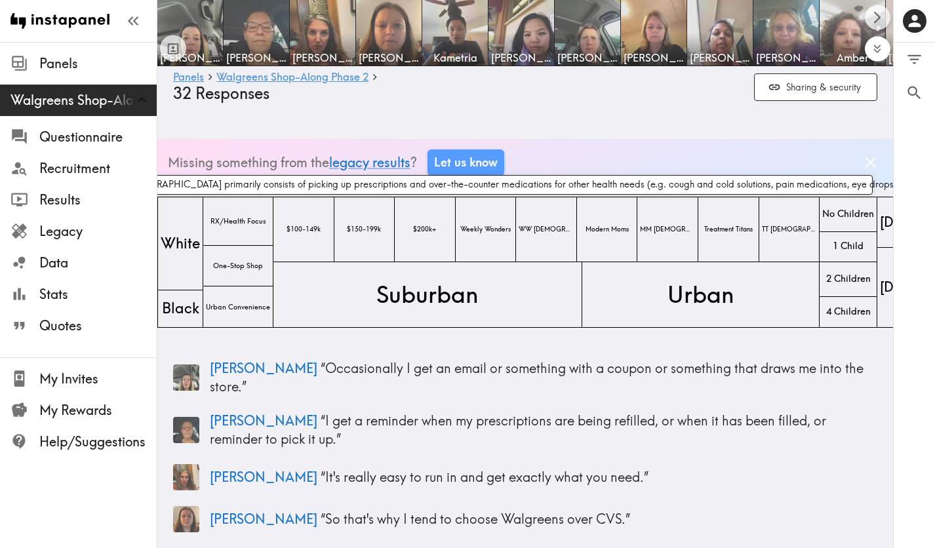
click at [875, 54] on icon "Expand to show all items" at bounding box center [877, 48] width 15 height 15
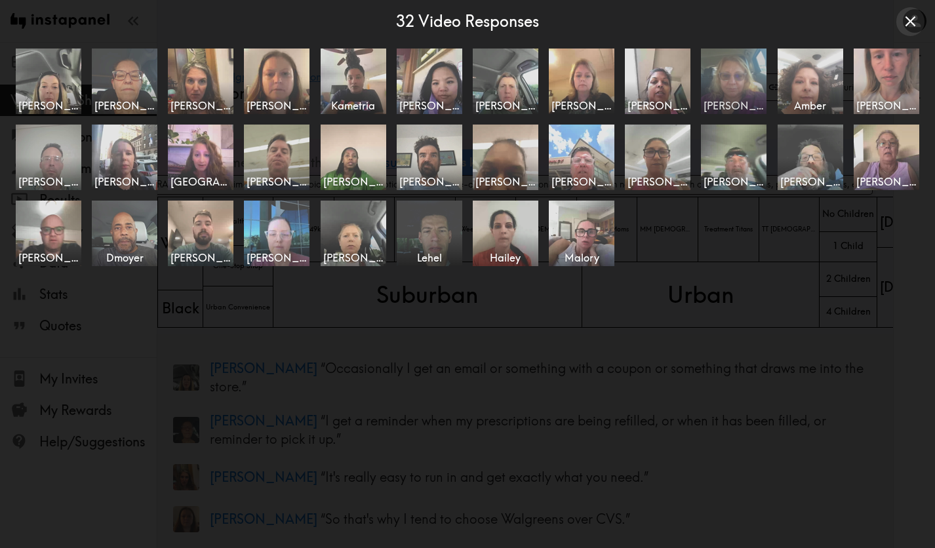
click at [748, 82] on img at bounding box center [734, 81] width 69 height 69
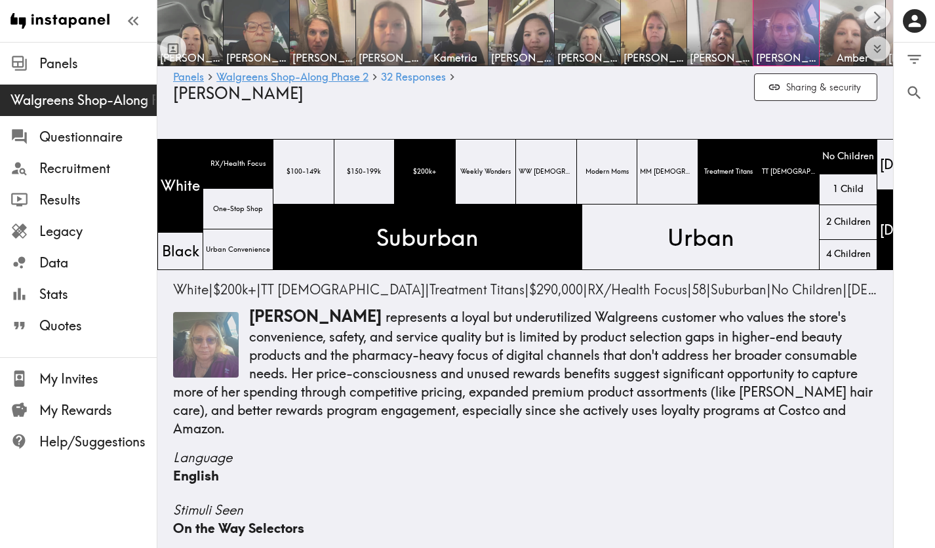
click at [391, 32] on img at bounding box center [389, 33] width 69 height 69
